Goal: Information Seeking & Learning: Learn about a topic

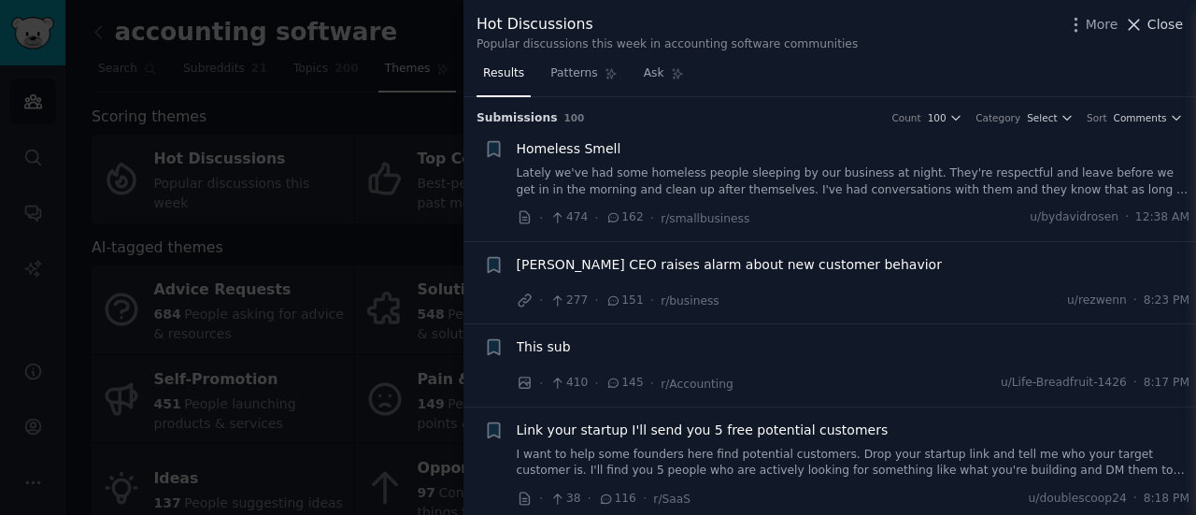
drag, startPoint x: 0, startPoint y: 0, endPoint x: 1151, endPoint y: 31, distance: 1151.4
click at [1151, 31] on span "Close" at bounding box center [1165, 25] width 36 height 20
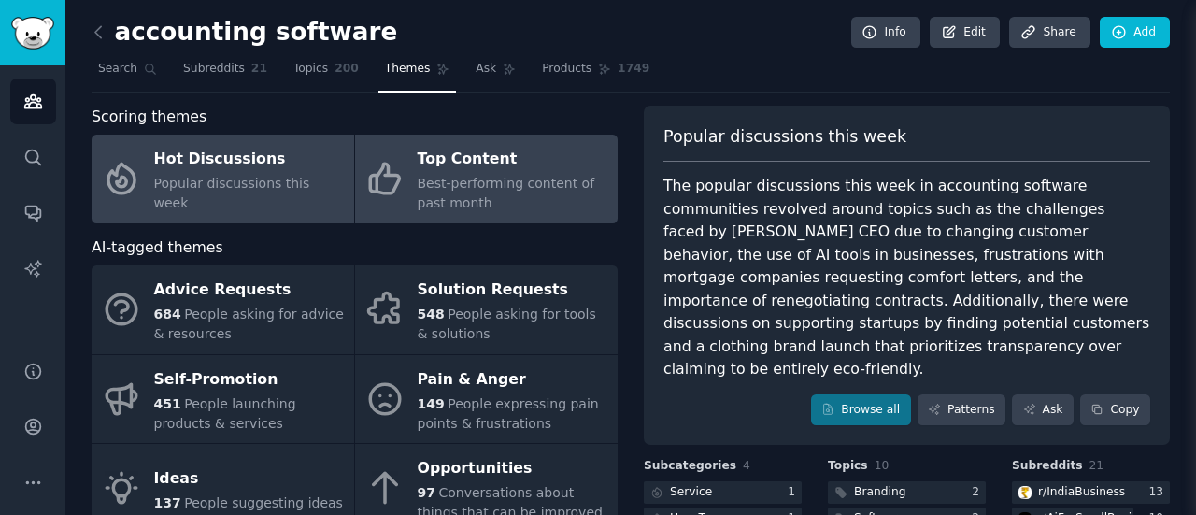
click at [427, 180] on span "Best-performing content of past month" at bounding box center [507, 193] width 178 height 35
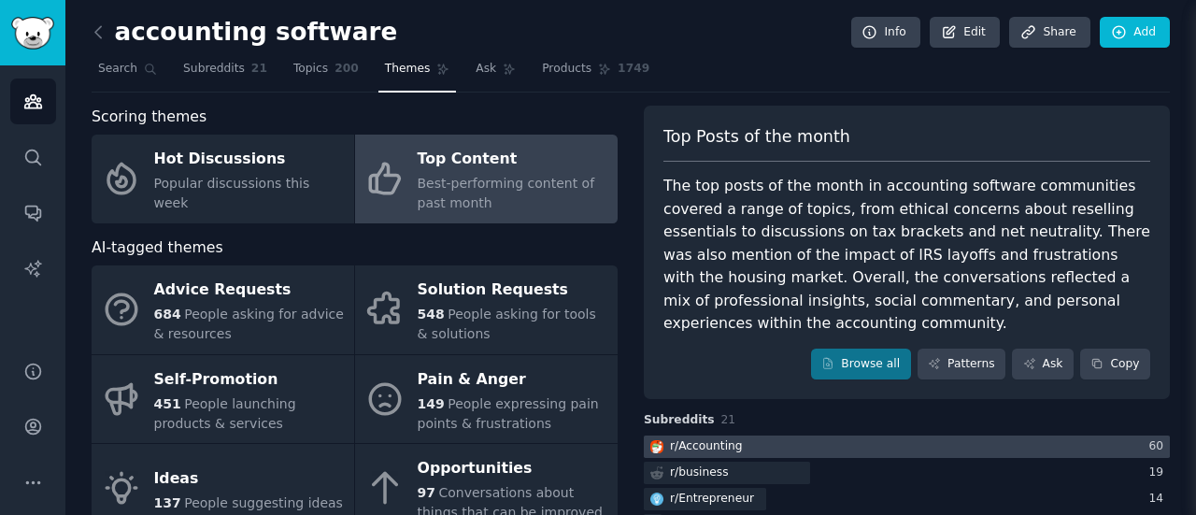
click at [824, 435] on div at bounding box center [907, 446] width 526 height 23
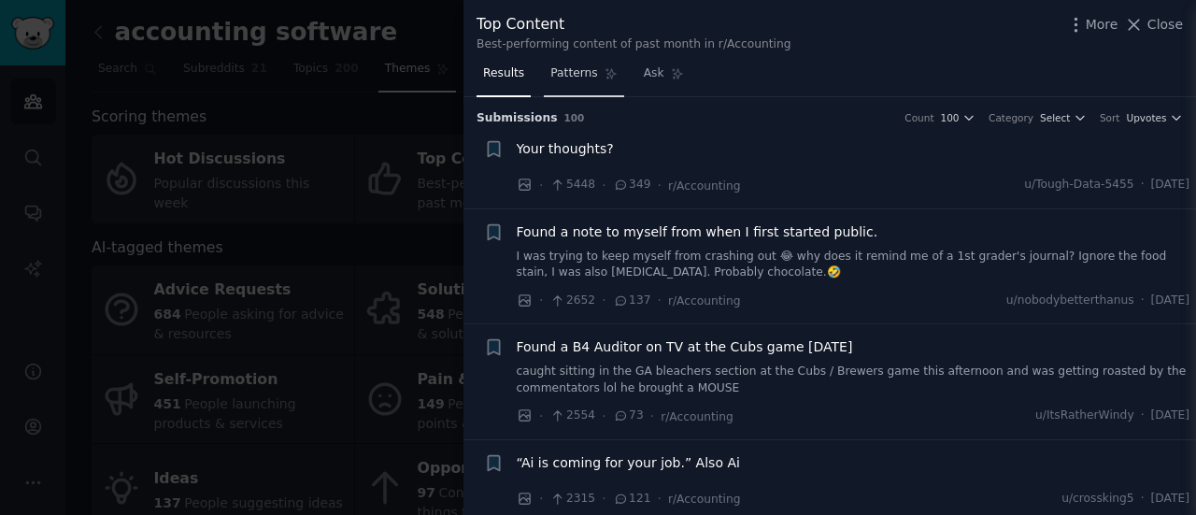
click at [561, 73] on span "Patterns" at bounding box center [573, 73] width 47 height 17
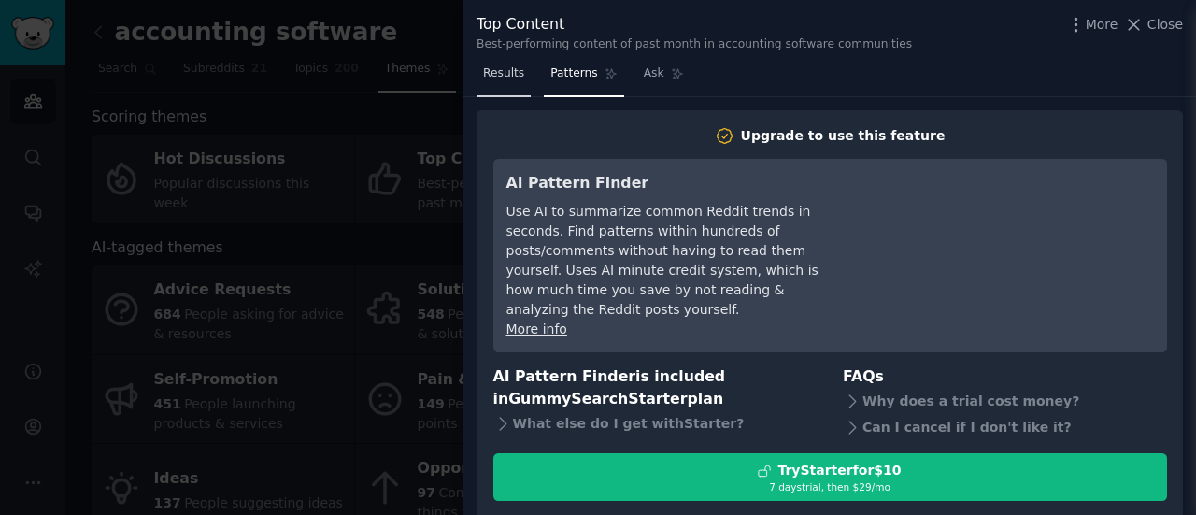
click at [518, 93] on link "Results" at bounding box center [503, 78] width 54 height 38
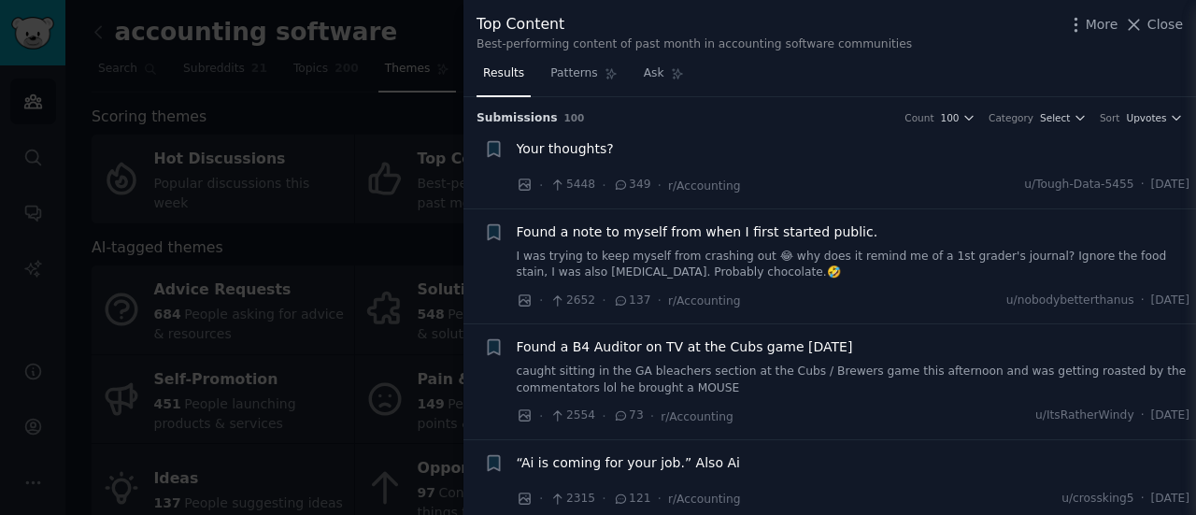
click at [393, 145] on div at bounding box center [598, 257] width 1196 height 515
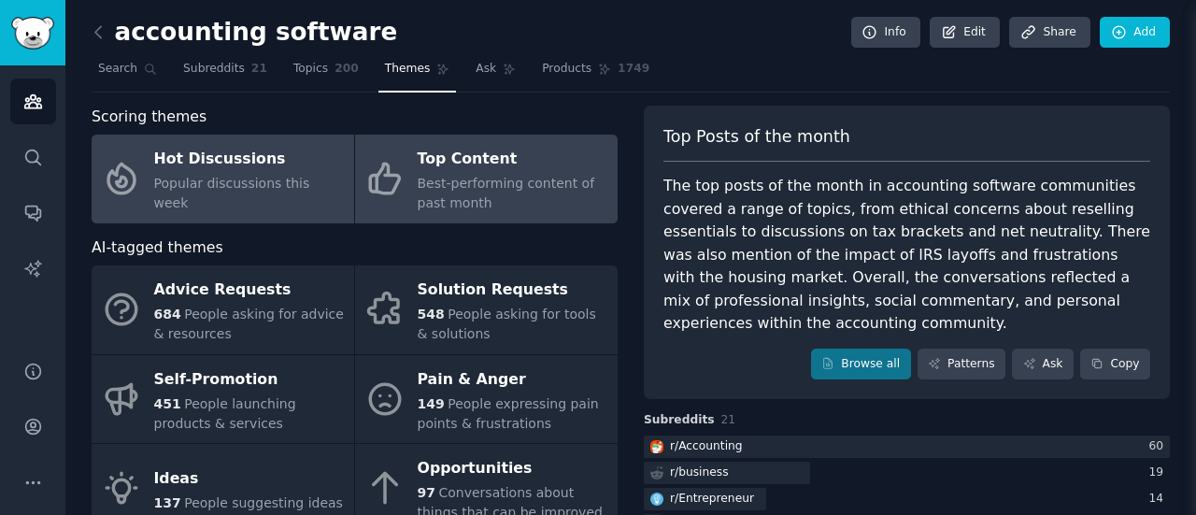
click at [235, 173] on div "Hot Discussions" at bounding box center [249, 160] width 191 height 30
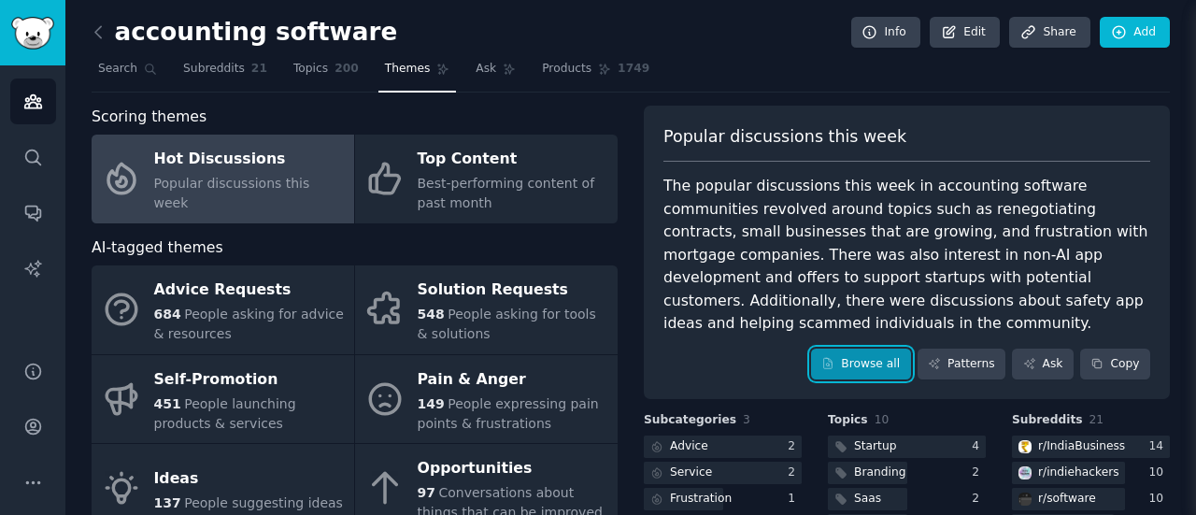
click at [861, 348] on link "Browse all" at bounding box center [861, 364] width 100 height 32
